Goal: Task Accomplishment & Management: Manage account settings

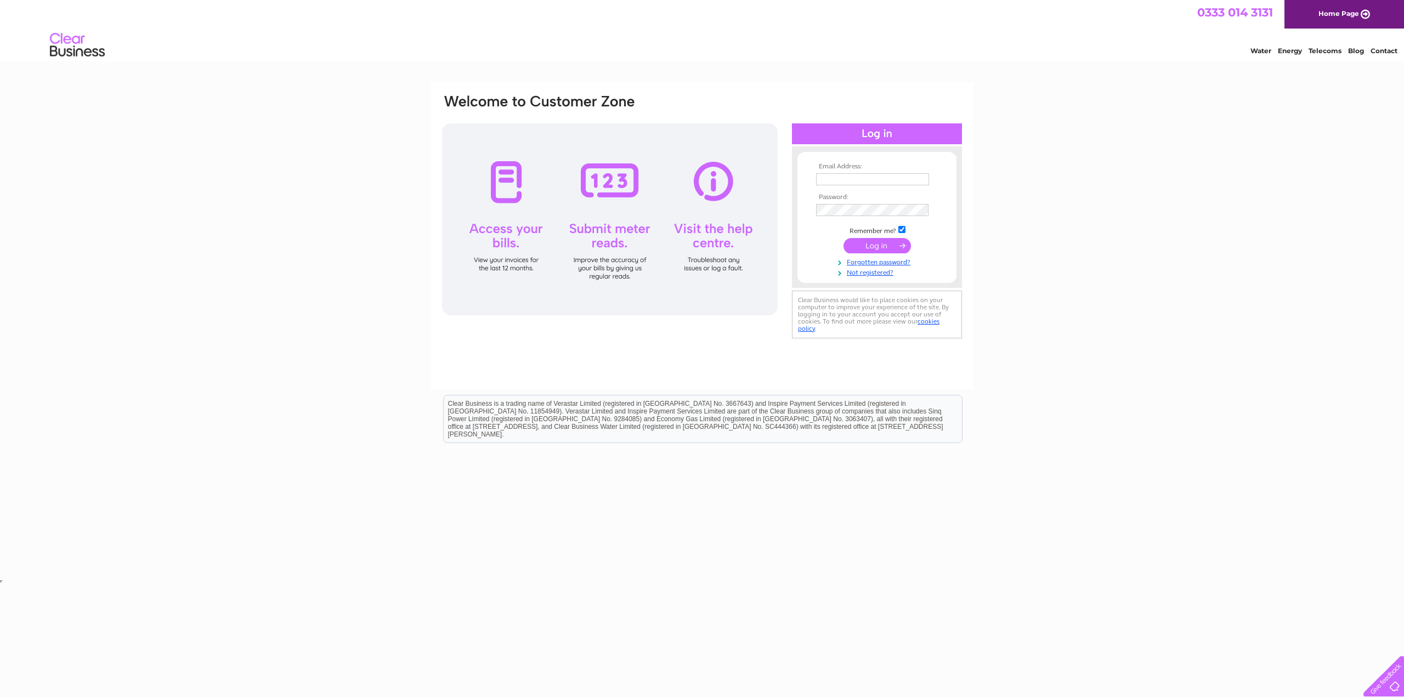
type input "rose.strachan@clydebroadcast.com"
click at [893, 245] on input "submit" at bounding box center [876, 245] width 67 height 15
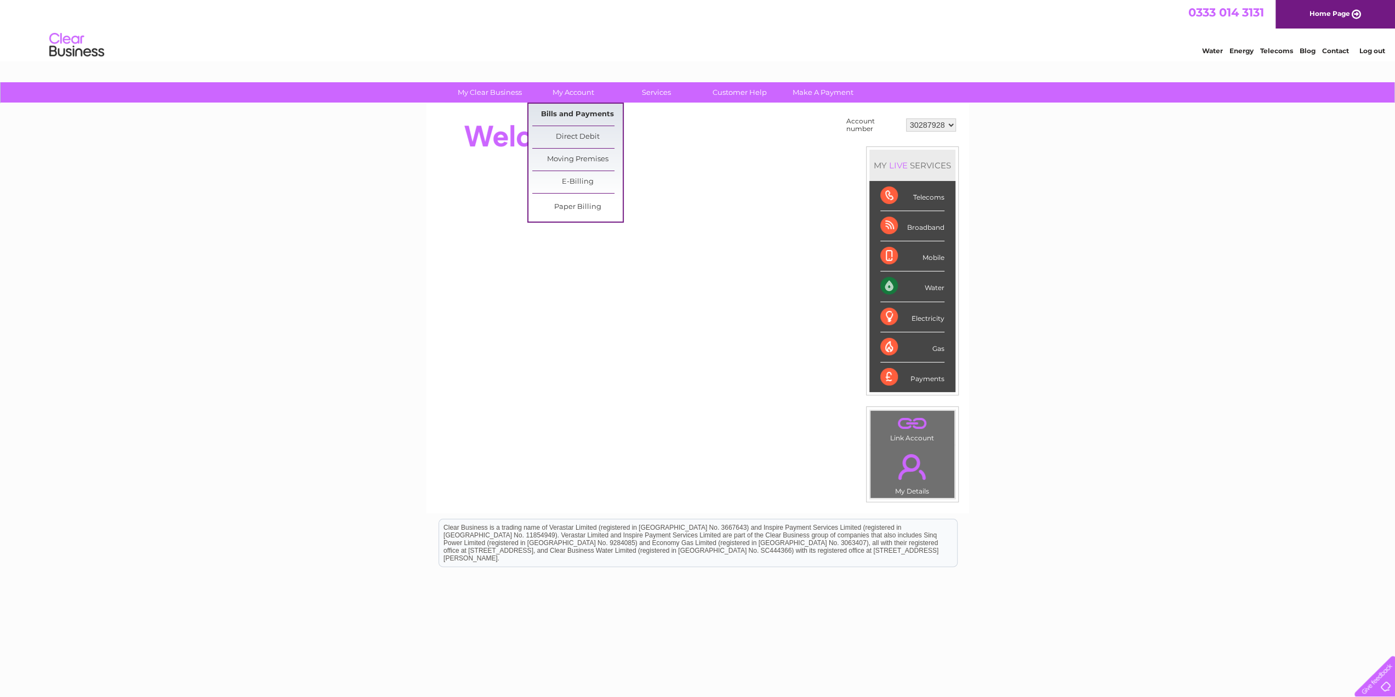
click at [572, 115] on link "Bills and Payments" at bounding box center [577, 115] width 90 height 22
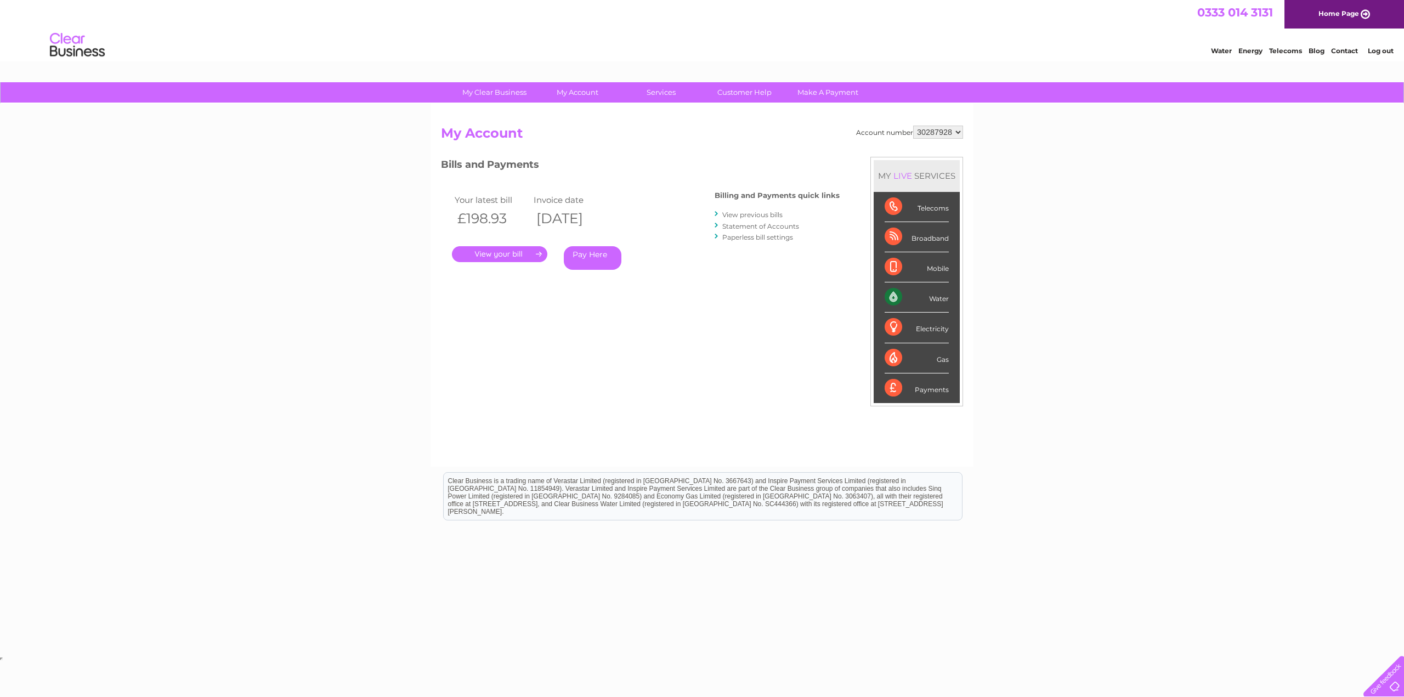
click at [500, 252] on link "." at bounding box center [499, 254] width 95 height 16
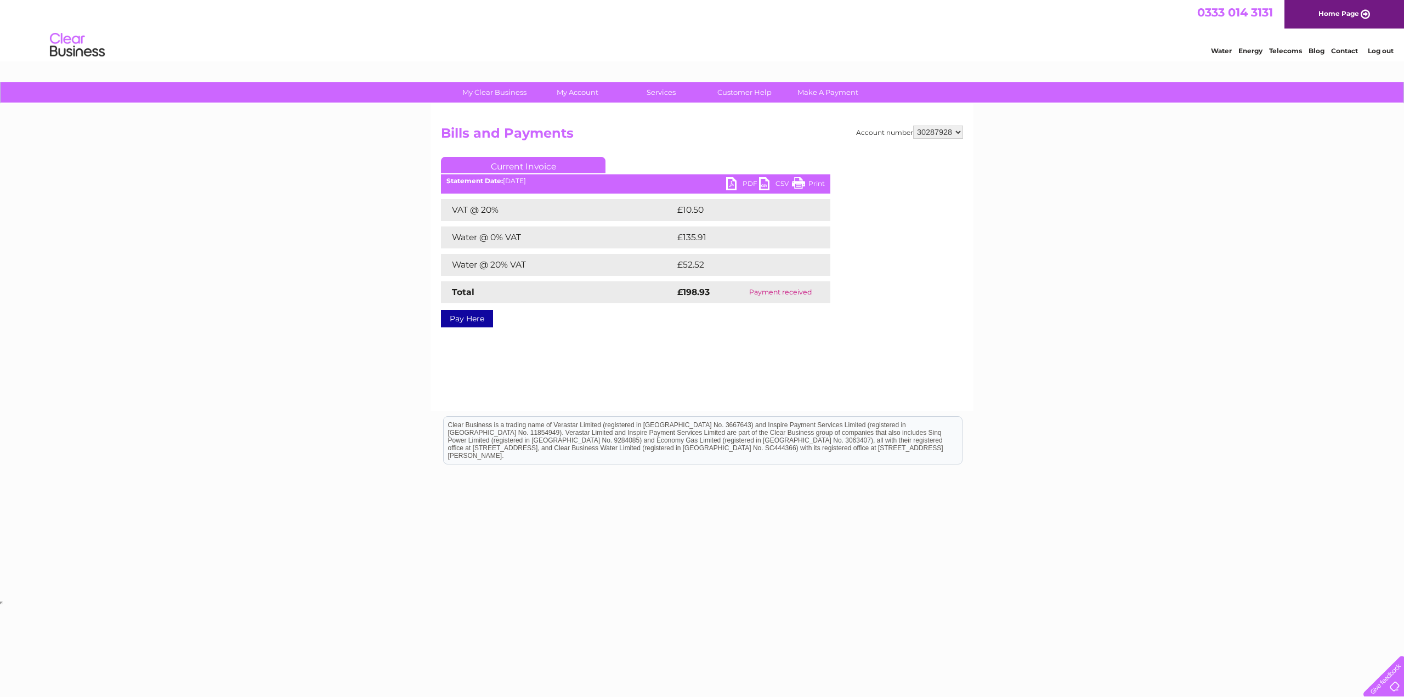
click at [727, 186] on link "PDF" at bounding box center [742, 185] width 33 height 16
